Goal: Information Seeking & Learning: Learn about a topic

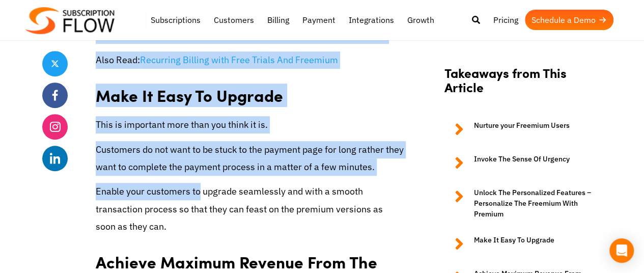
scroll to position [2241, 0]
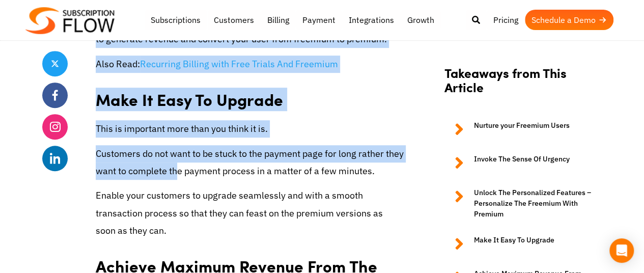
drag, startPoint x: 96, startPoint y: 116, endPoint x: 198, endPoint y: 143, distance: 105.5
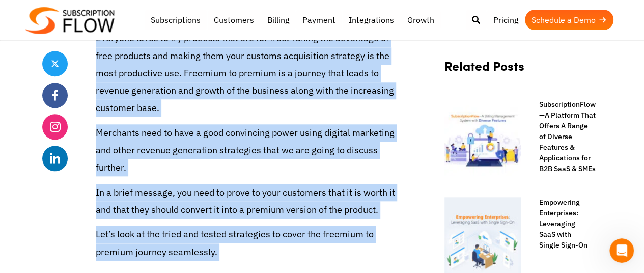
scroll to position [458, 0]
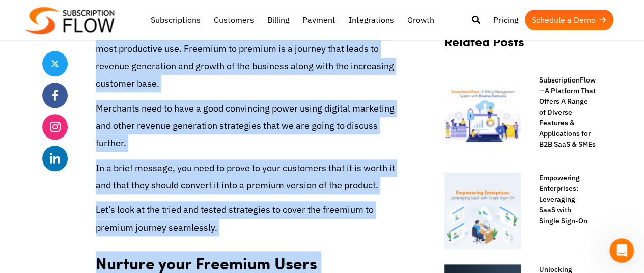
click at [251, 109] on p "Merchants need to have a good convincing power using digital marketing and othe…" at bounding box center [250, 126] width 308 height 52
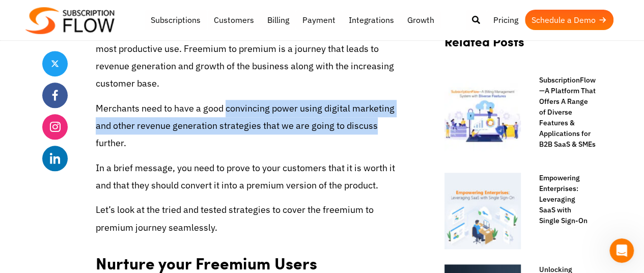
drag, startPoint x: 226, startPoint y: 110, endPoint x: 389, endPoint y: 124, distance: 164.0
click at [389, 124] on p "Merchants need to have a good convincing power using digital marketing and othe…" at bounding box center [250, 126] width 308 height 52
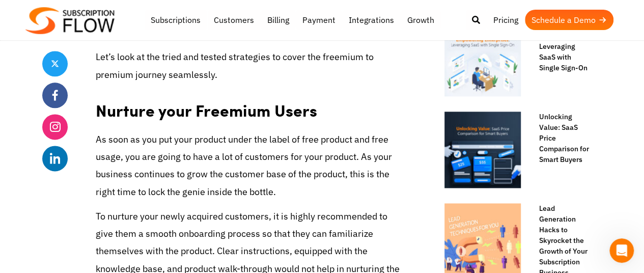
scroll to position [662, 0]
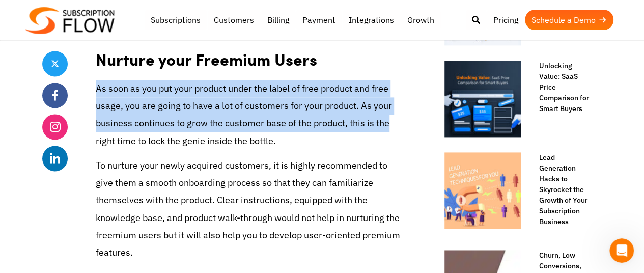
drag, startPoint x: 97, startPoint y: 87, endPoint x: 395, endPoint y: 122, distance: 300.4
click at [395, 122] on p "As soon as you put your product under the label of free product and free usage,…" at bounding box center [250, 115] width 308 height 70
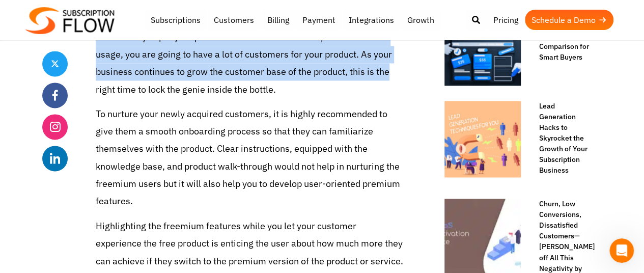
scroll to position [764, 0]
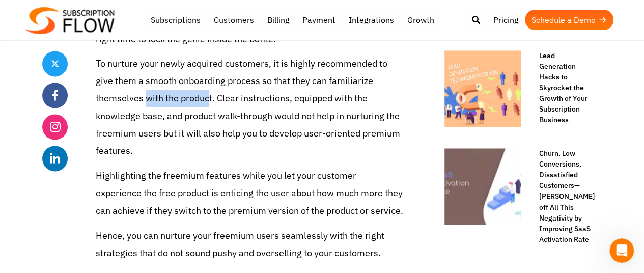
drag, startPoint x: 148, startPoint y: 101, endPoint x: 210, endPoint y: 100, distance: 61.6
click at [210, 100] on p "To nurture your newly acquired customers, it is highly recommended to give them…" at bounding box center [250, 107] width 308 height 104
drag, startPoint x: 139, startPoint y: 136, endPoint x: 160, endPoint y: 134, distance: 20.9
click at [160, 134] on p "To nurture your newly acquired customers, it is highly recommended to give them…" at bounding box center [250, 107] width 308 height 104
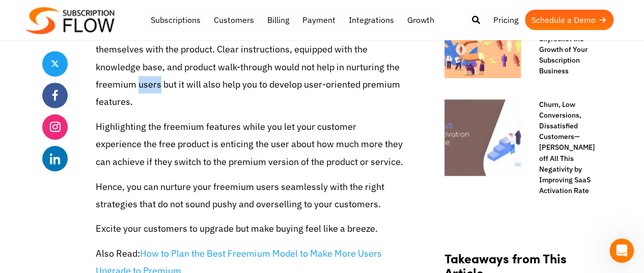
scroll to position [866, 0]
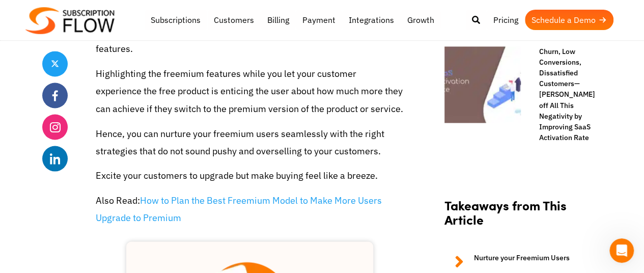
click at [145, 92] on p "Highlighting the freemium features while you let your customer experience the f…" at bounding box center [250, 91] width 308 height 52
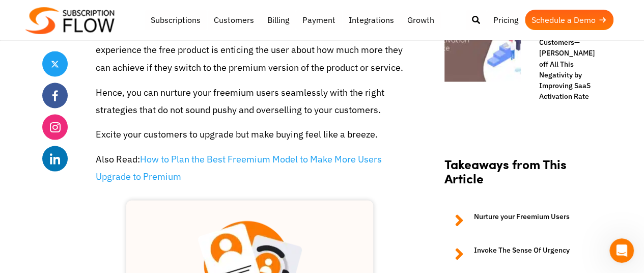
scroll to position [917, 0]
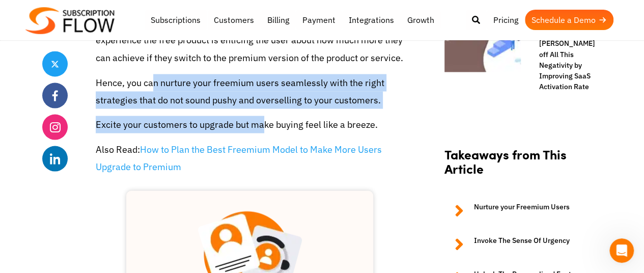
drag, startPoint x: 152, startPoint y: 85, endPoint x: 244, endPoint y: 116, distance: 97.4
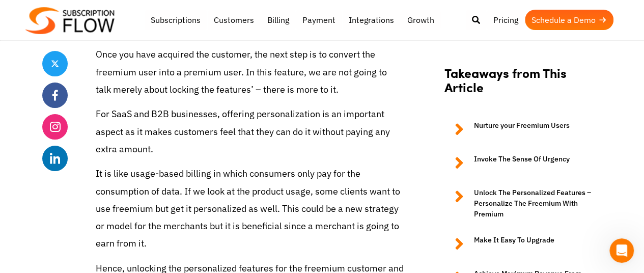
scroll to position [1945, 0]
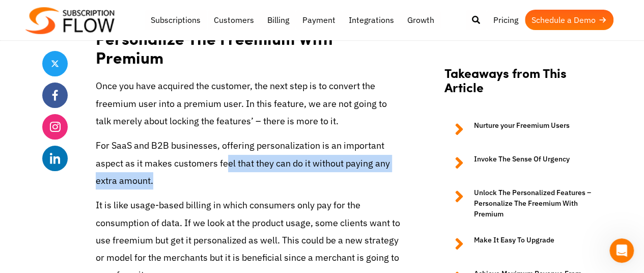
drag, startPoint x: 227, startPoint y: 128, endPoint x: 357, endPoint y: 143, distance: 131.7
click at [357, 143] on p "For SaaS and B2B businesses, offering personalization is an important aspect as…" at bounding box center [250, 163] width 308 height 52
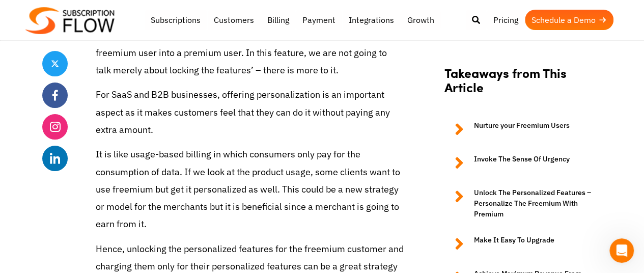
click at [216, 146] on p "It is like usage-based billing in which consumers only pay for the consumption …" at bounding box center [250, 189] width 308 height 87
drag, startPoint x: 193, startPoint y: 121, endPoint x: 274, endPoint y: 131, distance: 82.0
click at [252, 146] on p "It is like usage-based billing in which consumers only pay for the consumption …" at bounding box center [250, 189] width 308 height 87
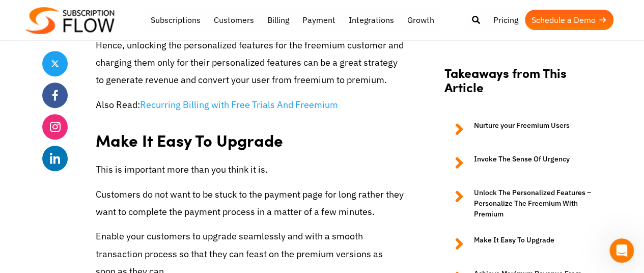
scroll to position [2251, 0]
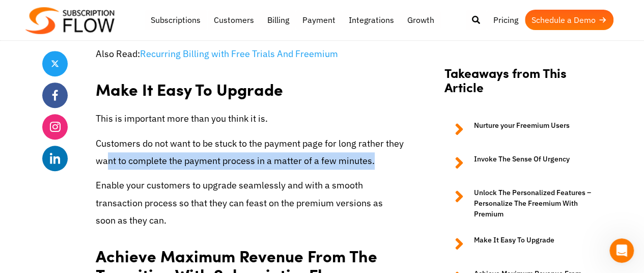
drag, startPoint x: 129, startPoint y: 127, endPoint x: 398, endPoint y: 136, distance: 269.0
click at [400, 135] on p "Customers do not want to be stuck to the payment page for long rather they want…" at bounding box center [250, 152] width 308 height 35
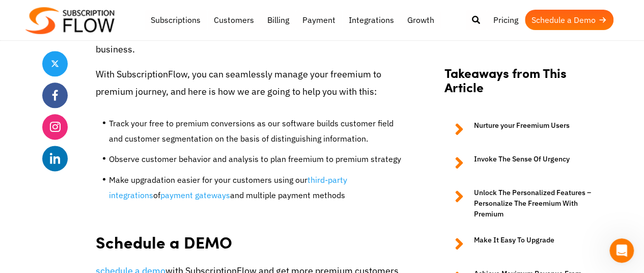
scroll to position [2556, 0]
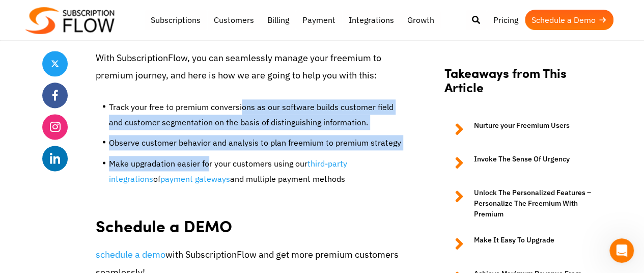
drag, startPoint x: 241, startPoint y: 70, endPoint x: 205, endPoint y: 123, distance: 64.5
click at [205, 123] on ul "Track your free to premium conversions as our software builds customer field an…" at bounding box center [250, 147] width 308 height 110
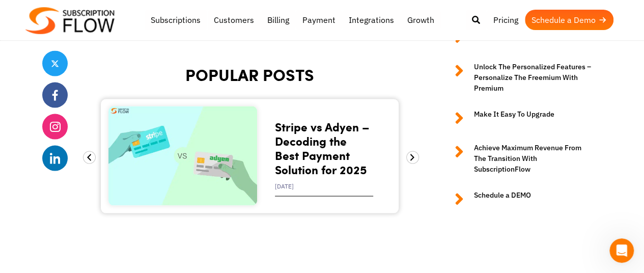
scroll to position [2913, 0]
